Goal: Information Seeking & Learning: Learn about a topic

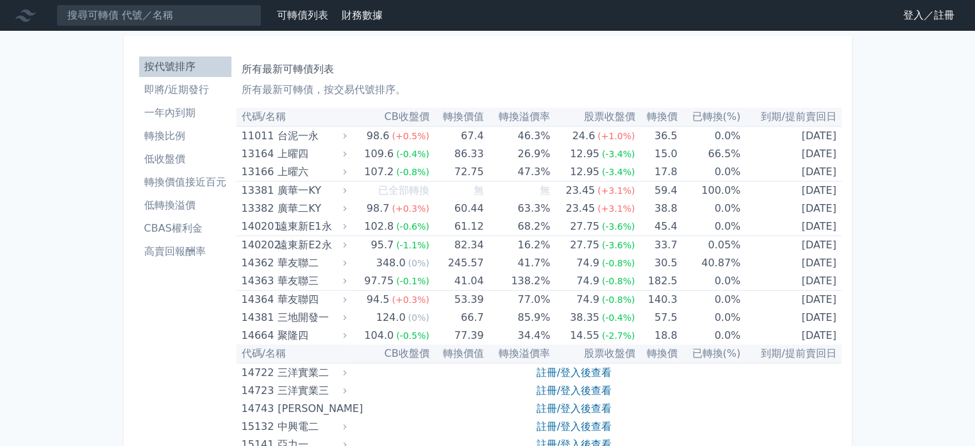
click at [909, 19] on link "登入／註冊" at bounding box center [929, 15] width 72 height 21
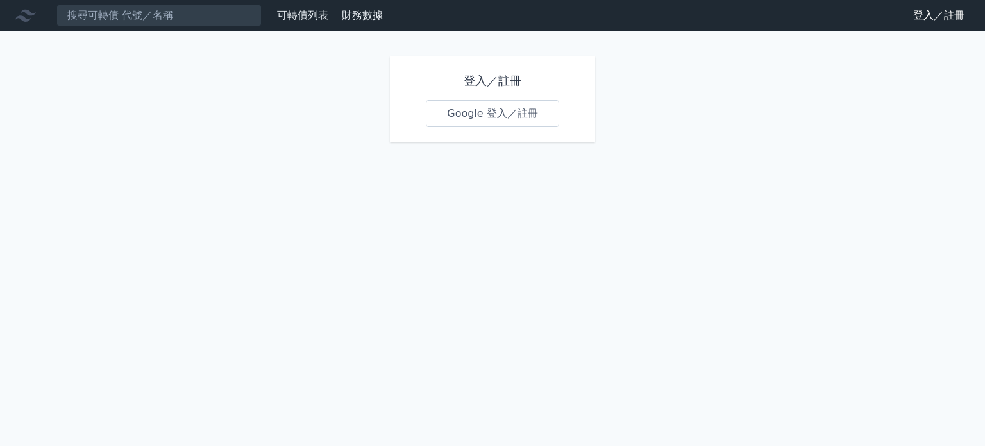
click at [455, 115] on link "Google 登入／註冊" at bounding box center [492, 113] width 133 height 27
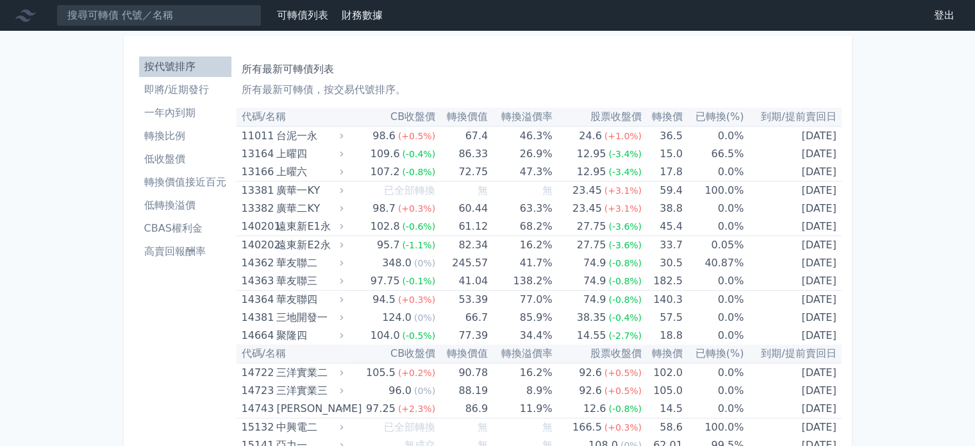
click at [210, 92] on li "即將/近期發行" at bounding box center [185, 89] width 92 height 15
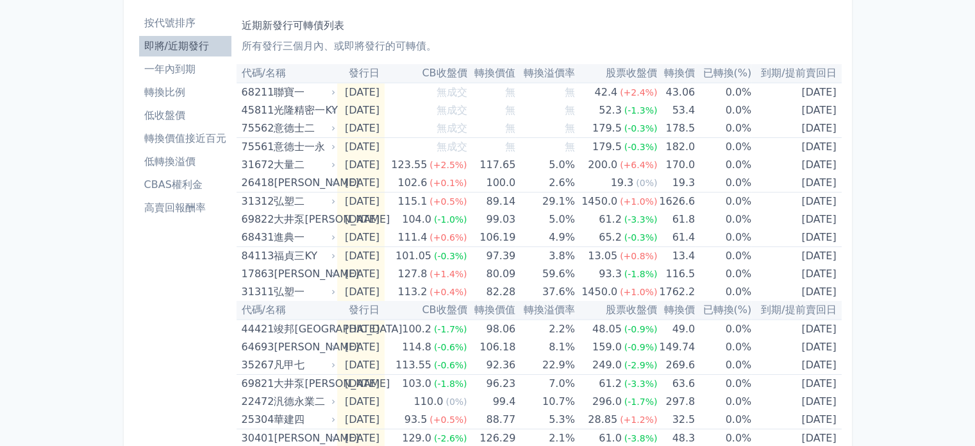
scroll to position [46, 0]
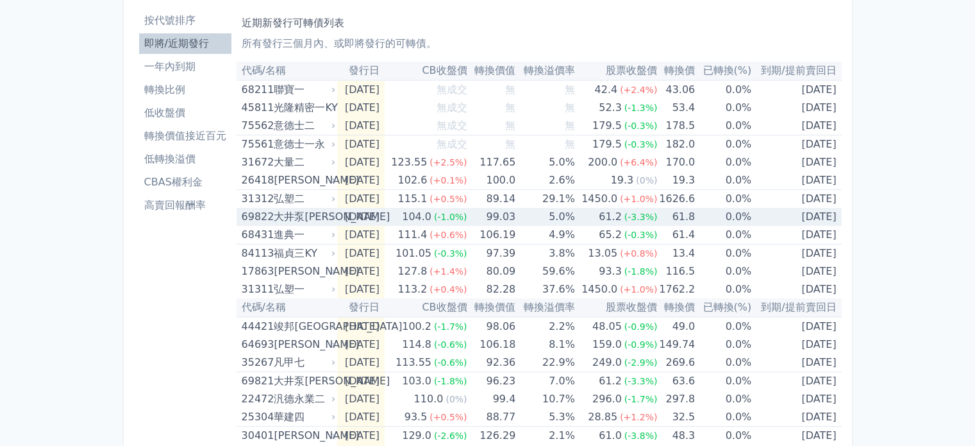
click at [342, 213] on td "[DATE]" at bounding box center [360, 217] width 47 height 18
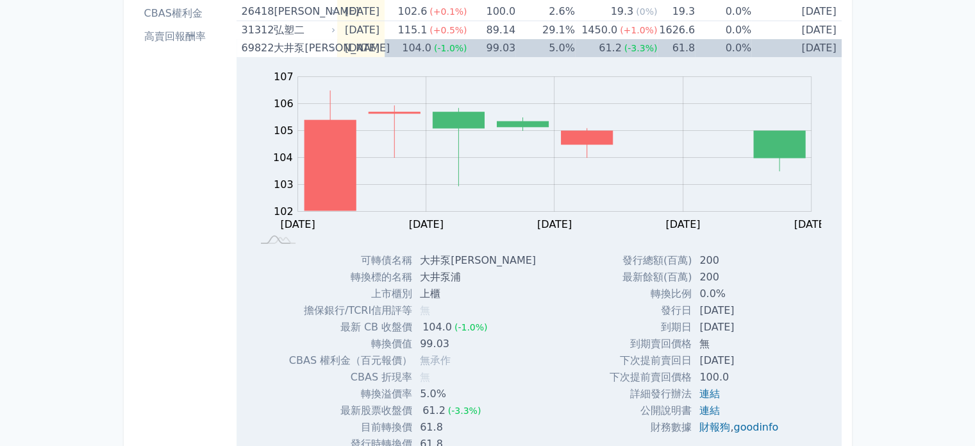
scroll to position [133, 0]
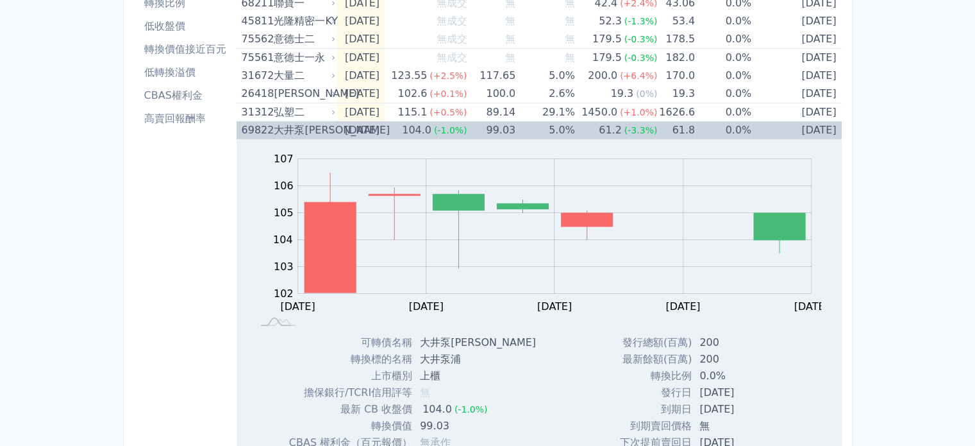
click at [319, 130] on div "大井泵[PERSON_NAME]" at bounding box center [303, 130] width 59 height 18
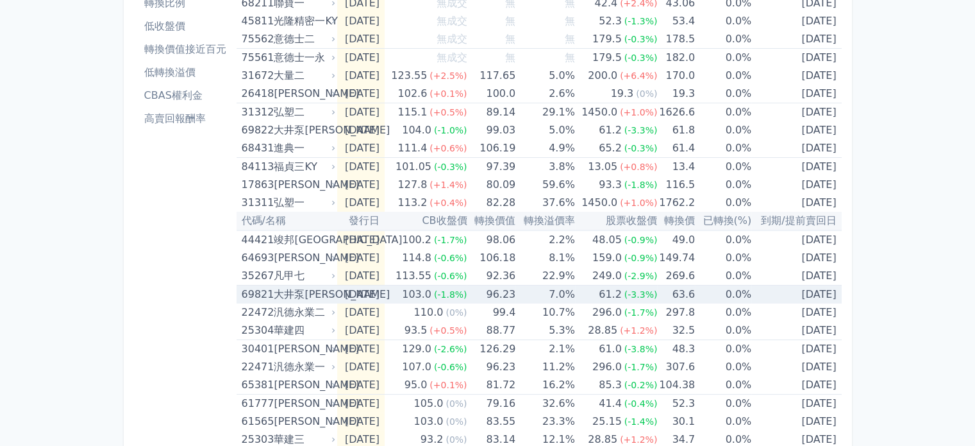
click at [317, 294] on div "大井泵[PERSON_NAME]" at bounding box center [303, 294] width 59 height 18
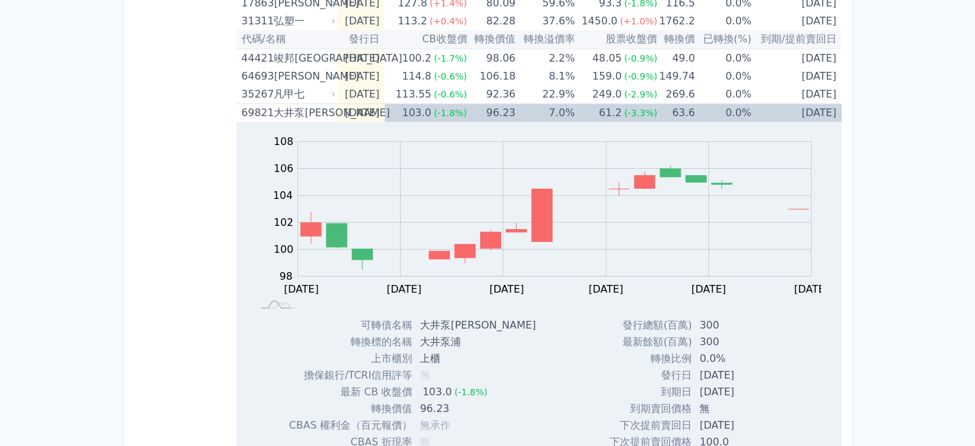
scroll to position [182, 0]
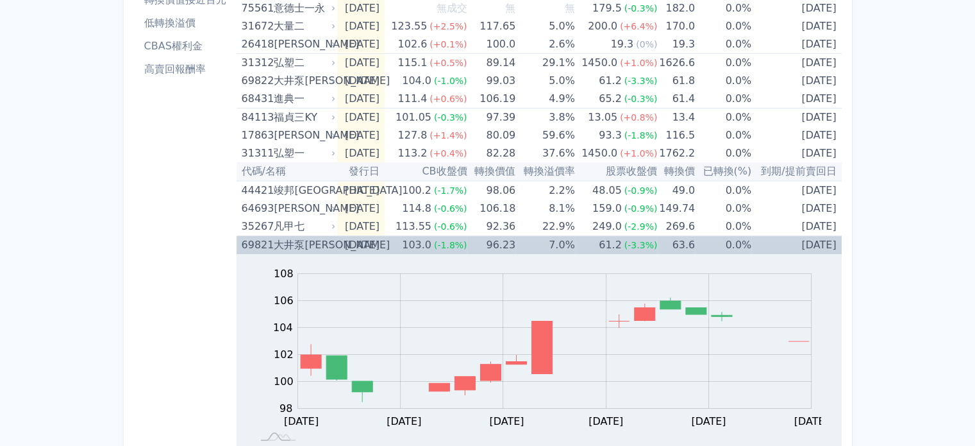
click at [325, 243] on div "大井泵[PERSON_NAME]" at bounding box center [303, 245] width 59 height 18
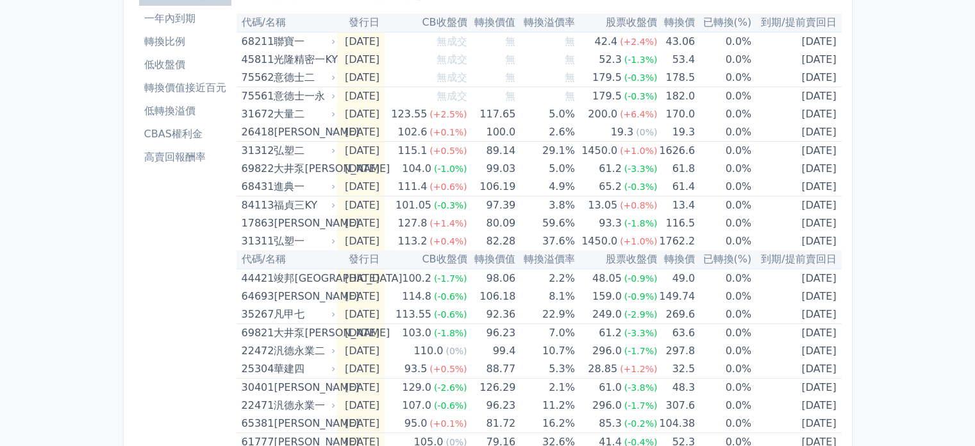
scroll to position [0, 0]
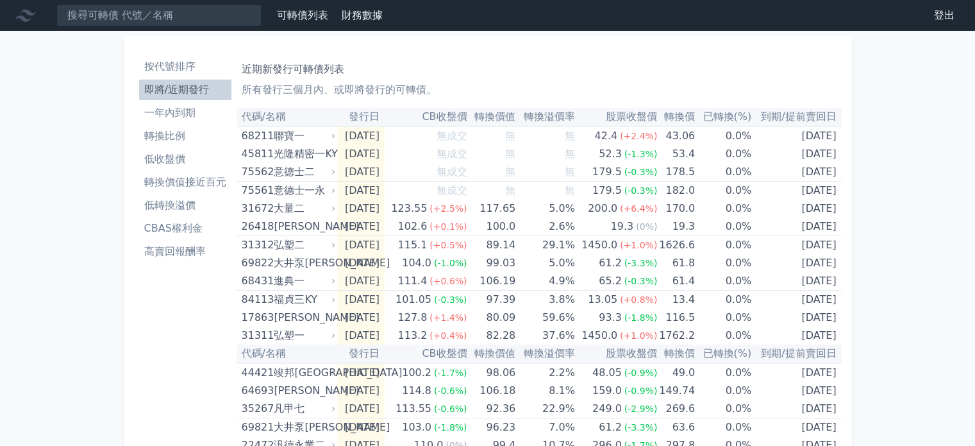
click at [185, 71] on li "按代號排序" at bounding box center [185, 66] width 92 height 15
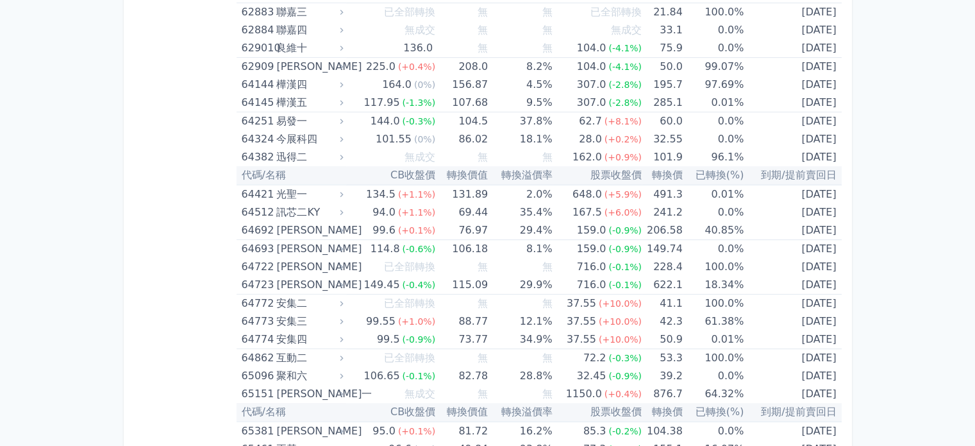
scroll to position [5611, 0]
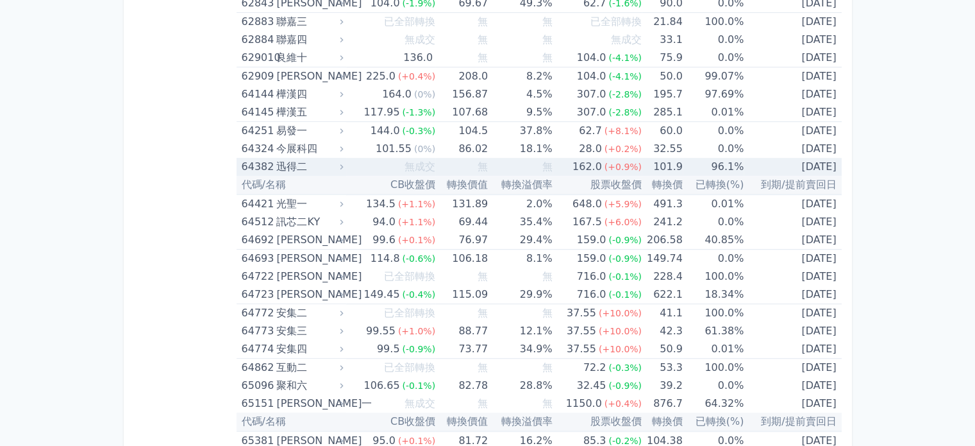
click at [606, 162] on span "(+0.9%)" at bounding box center [623, 167] width 37 height 10
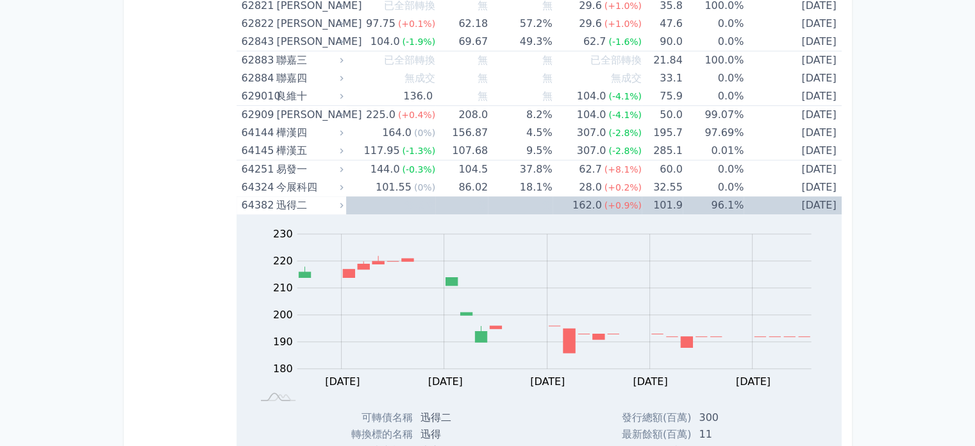
scroll to position [5460, 0]
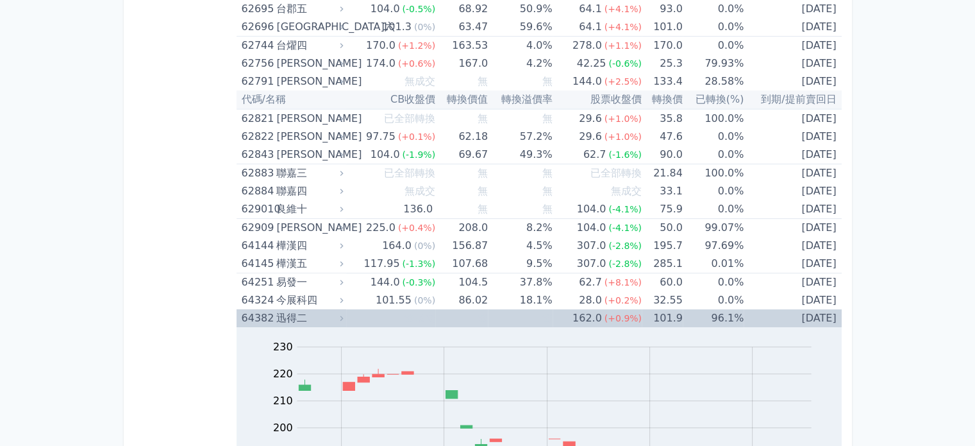
click at [339, 309] on div "迅得二" at bounding box center [308, 318] width 64 height 18
